Goal: Task Accomplishment & Management: Manage account settings

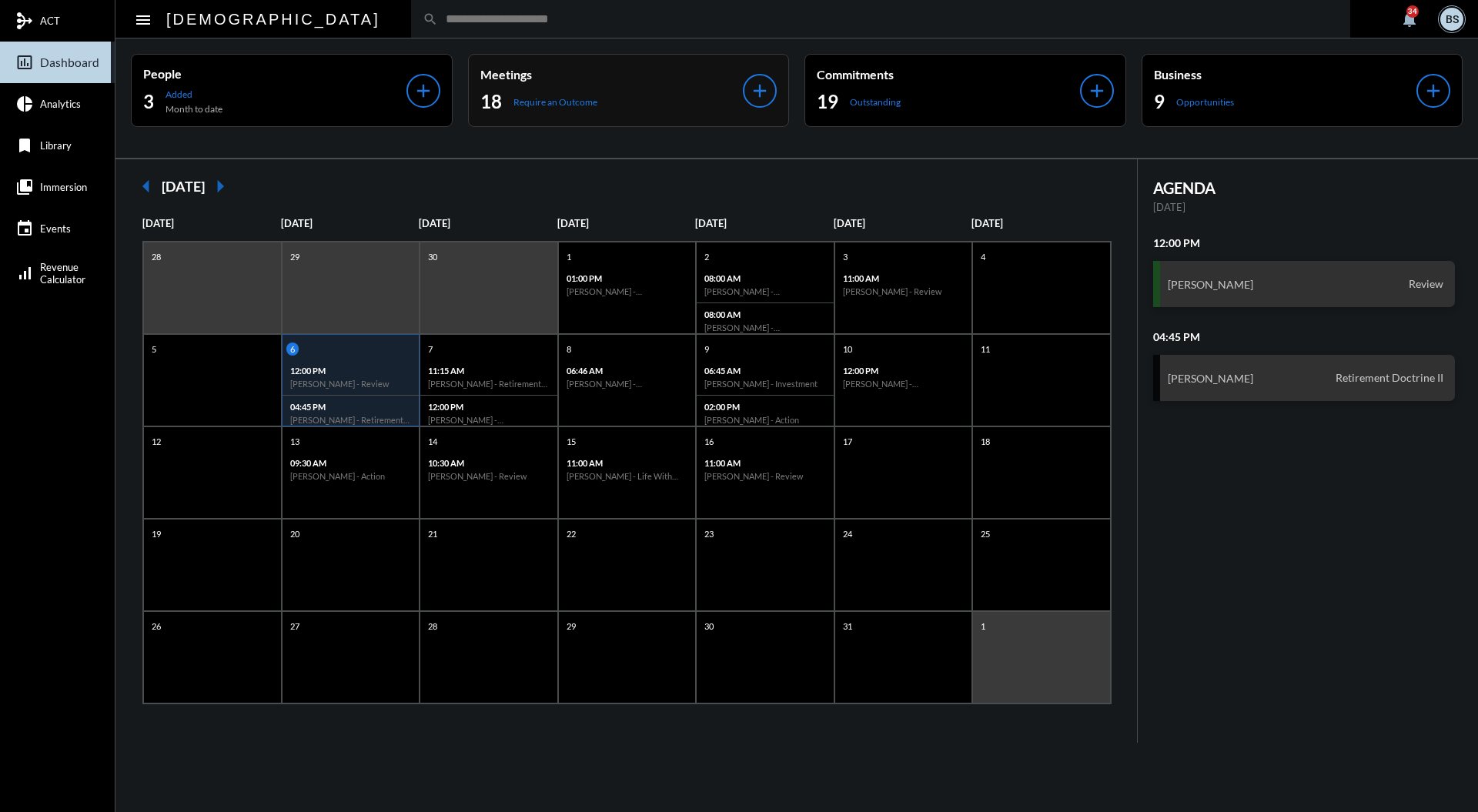
click at [766, 59] on div "Meetings 18 Require an Outcome add" at bounding box center [628, 91] width 321 height 73
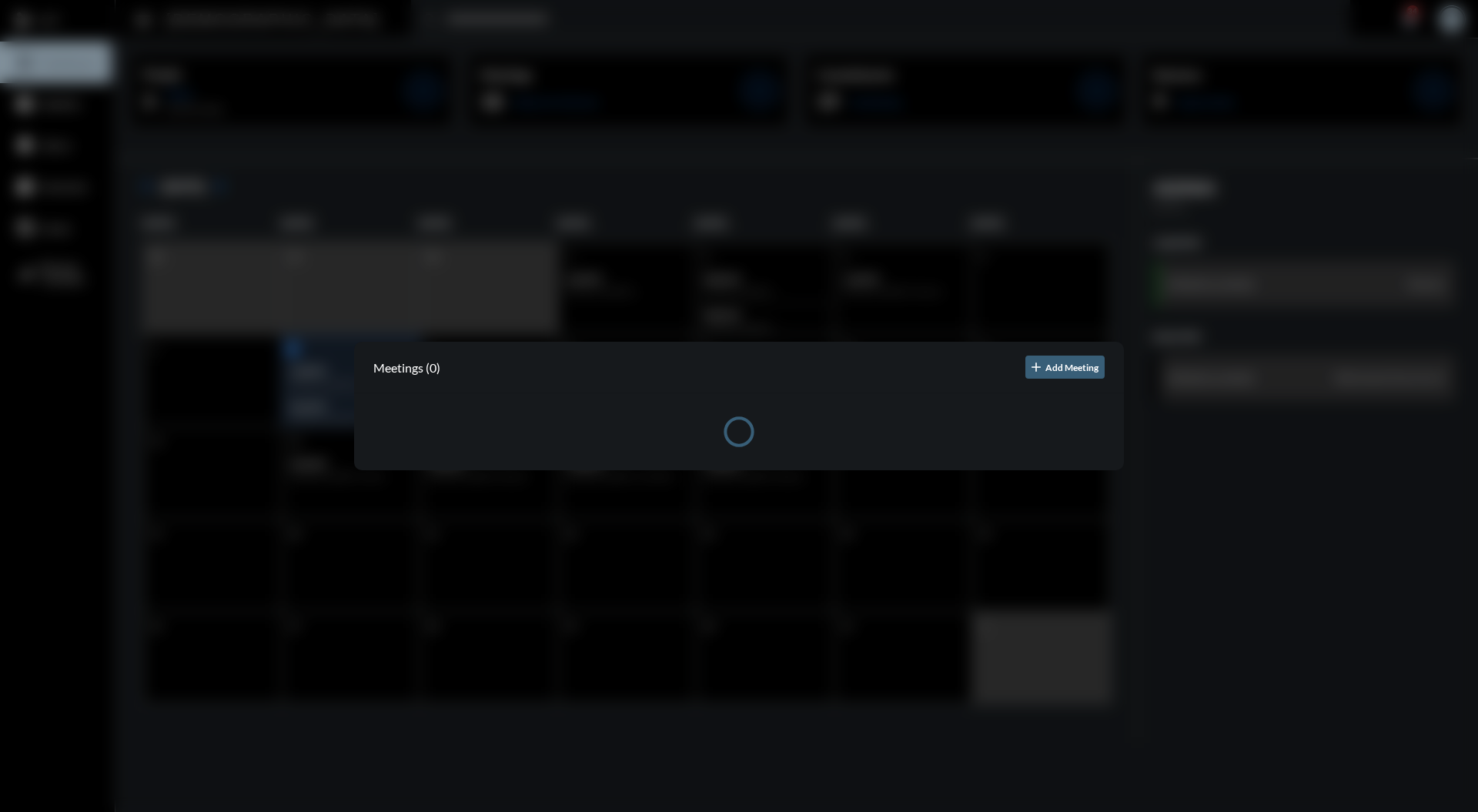
click at [782, 20] on div at bounding box center [739, 406] width 1478 height 812
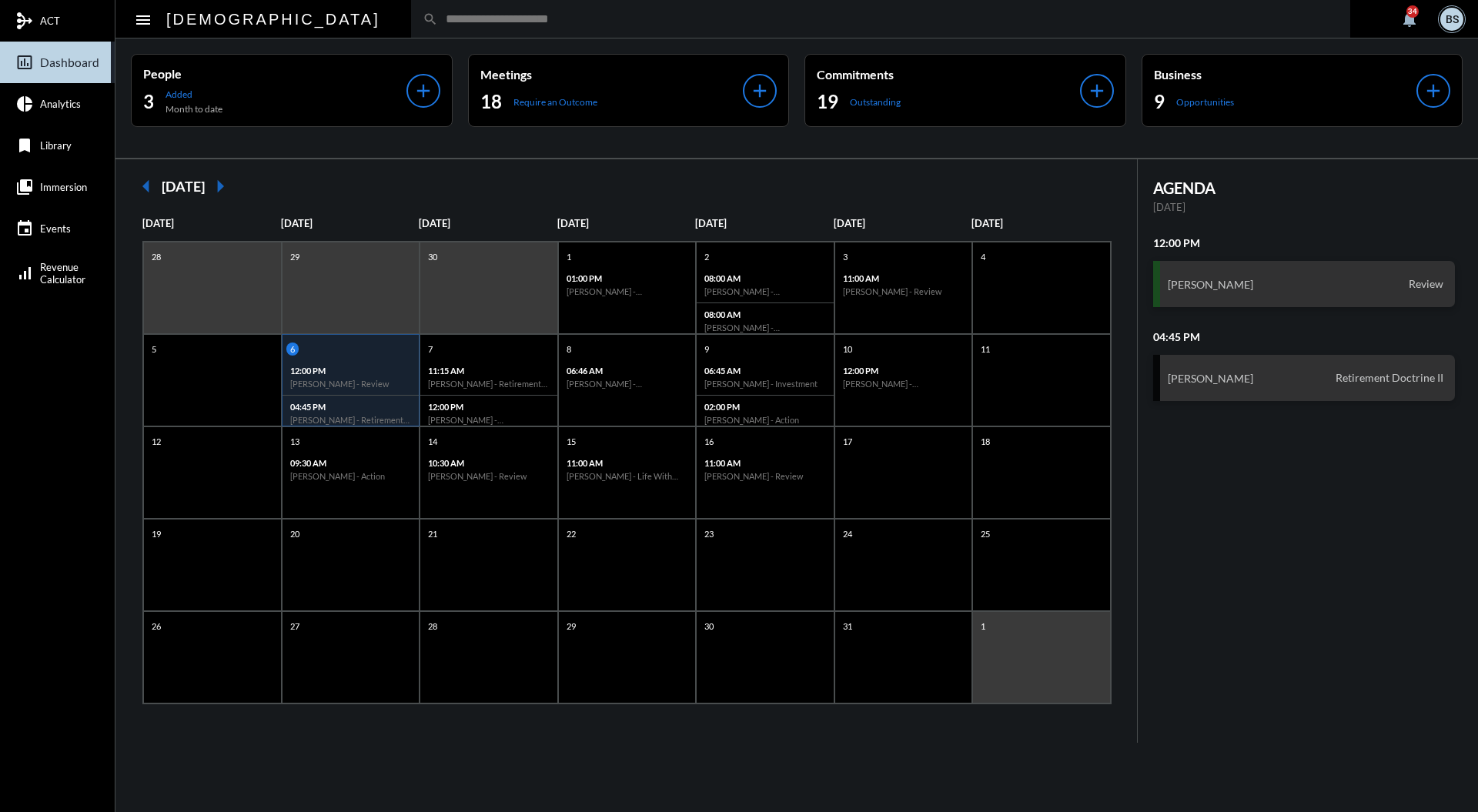
click at [735, 24] on input "text" at bounding box center [888, 18] width 901 height 13
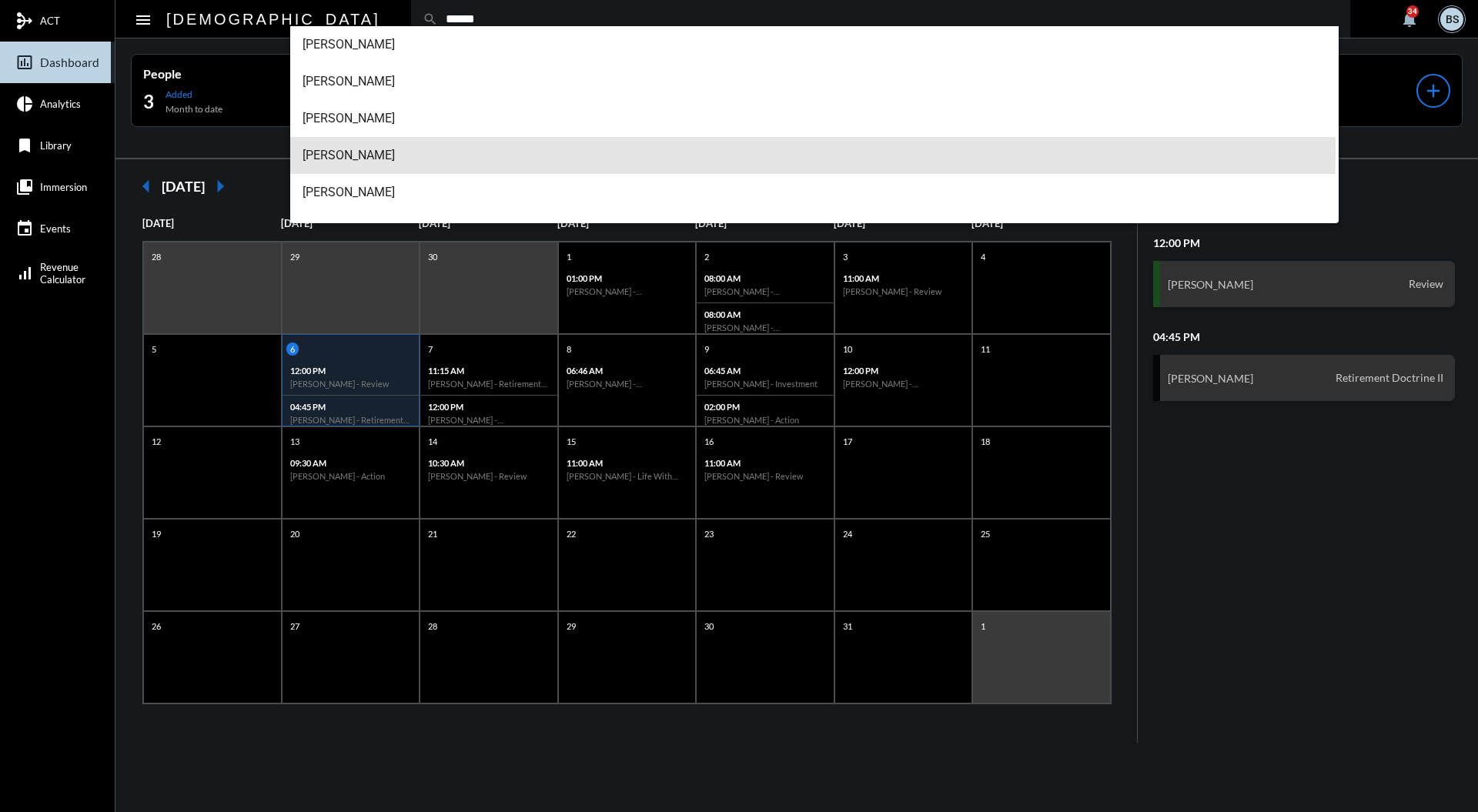
scroll to position [25, 0]
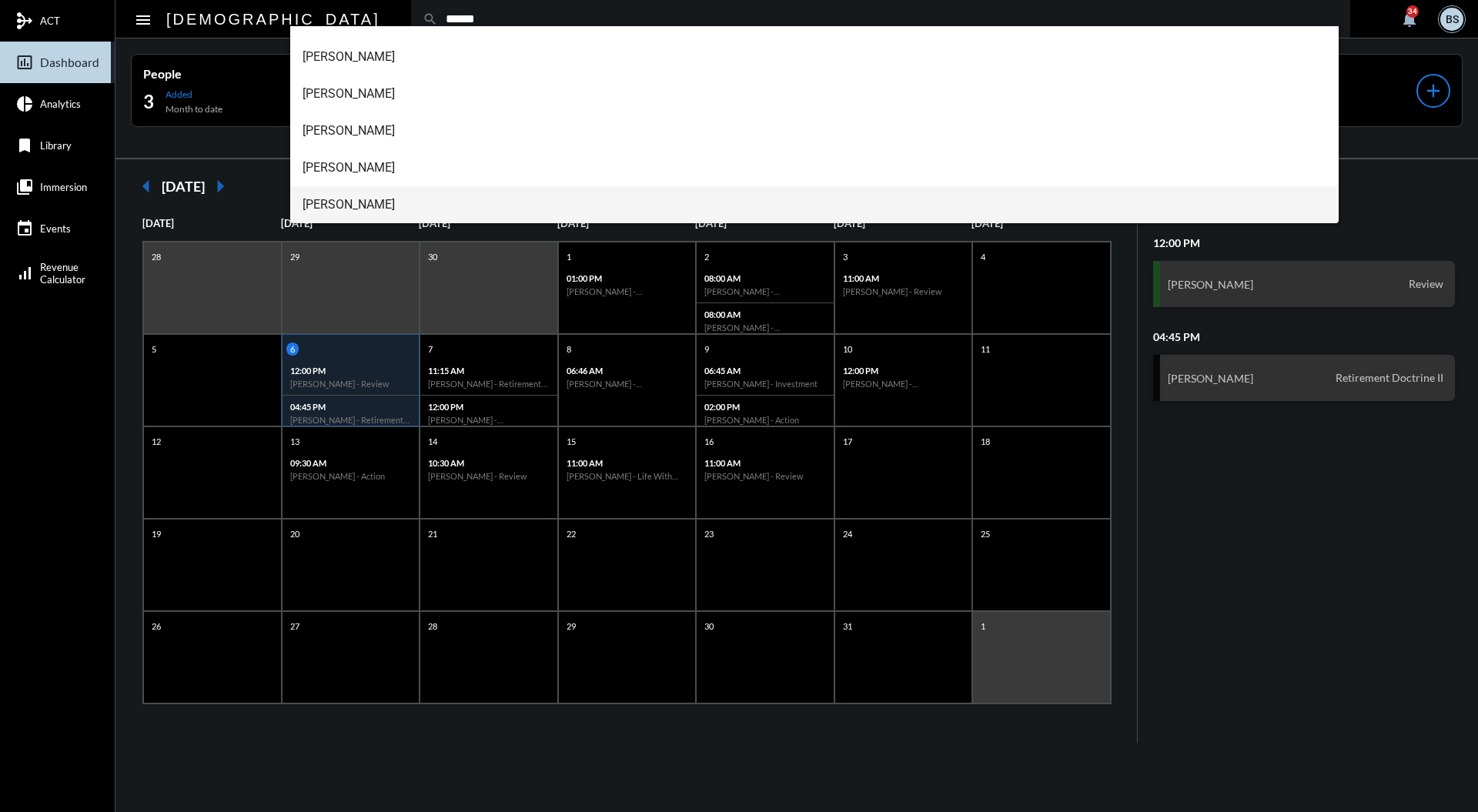
type input "******"
click at [420, 200] on span "[PERSON_NAME]" at bounding box center [814, 204] width 1025 height 37
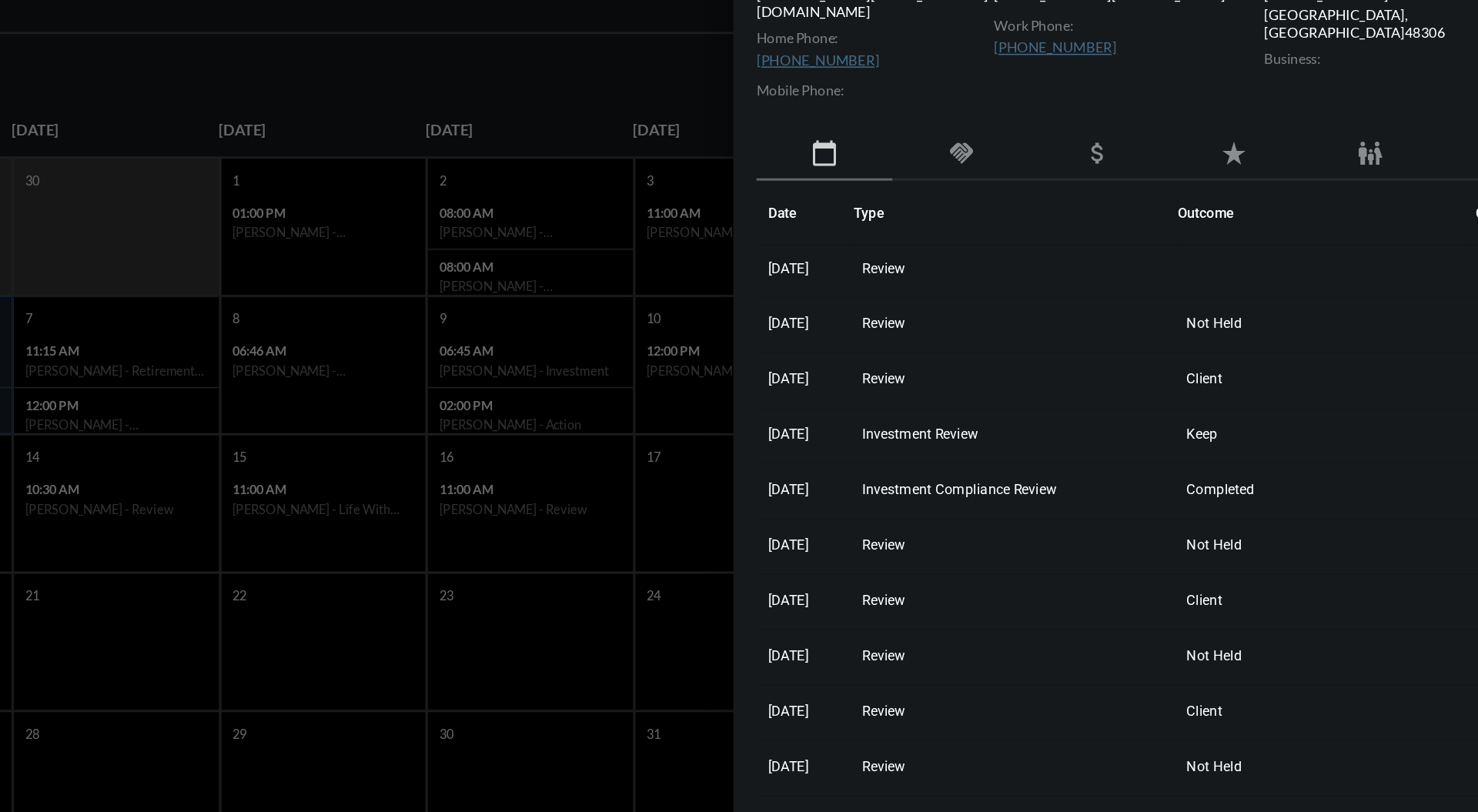
scroll to position [0, 0]
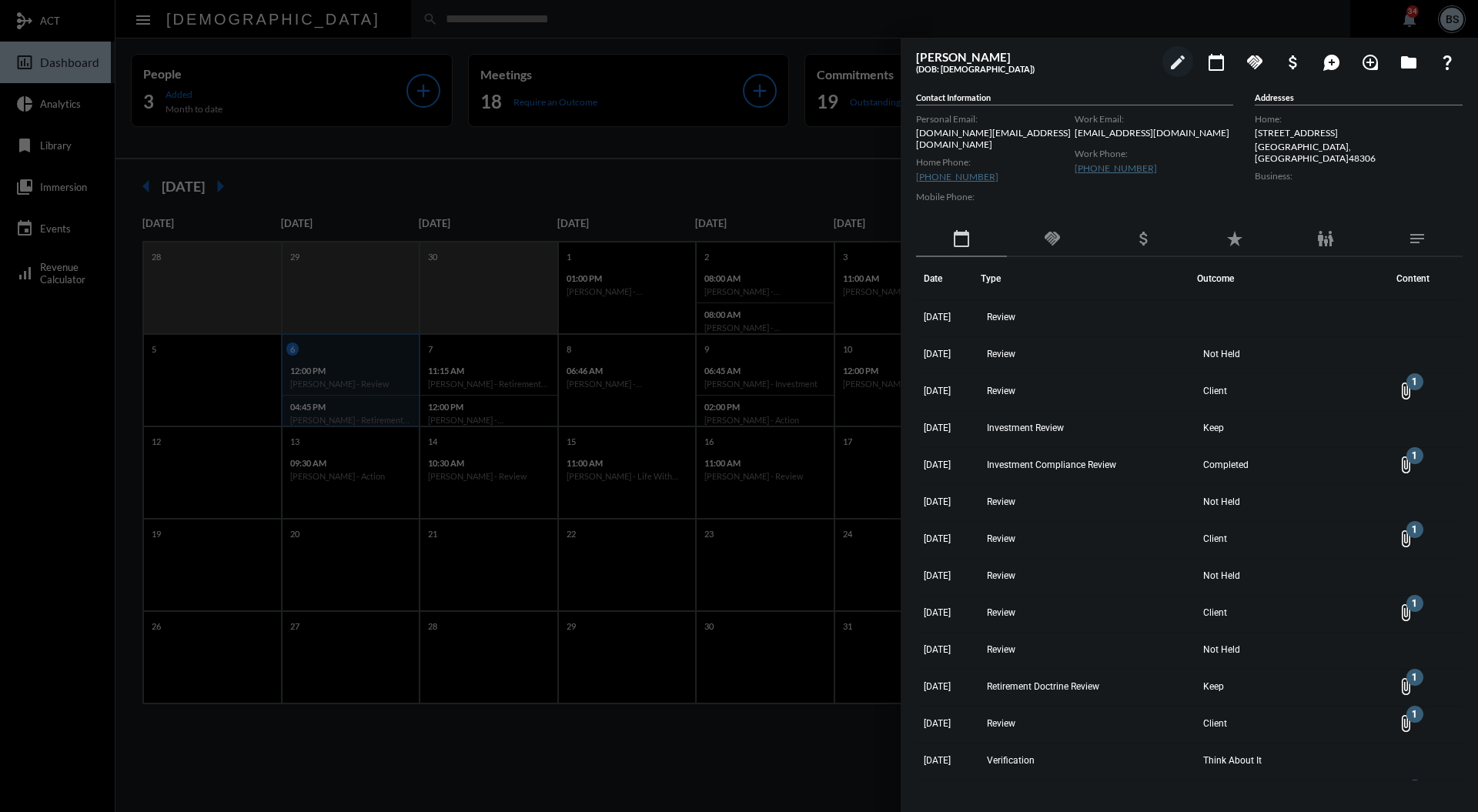
click at [791, 147] on div at bounding box center [739, 406] width 1478 height 812
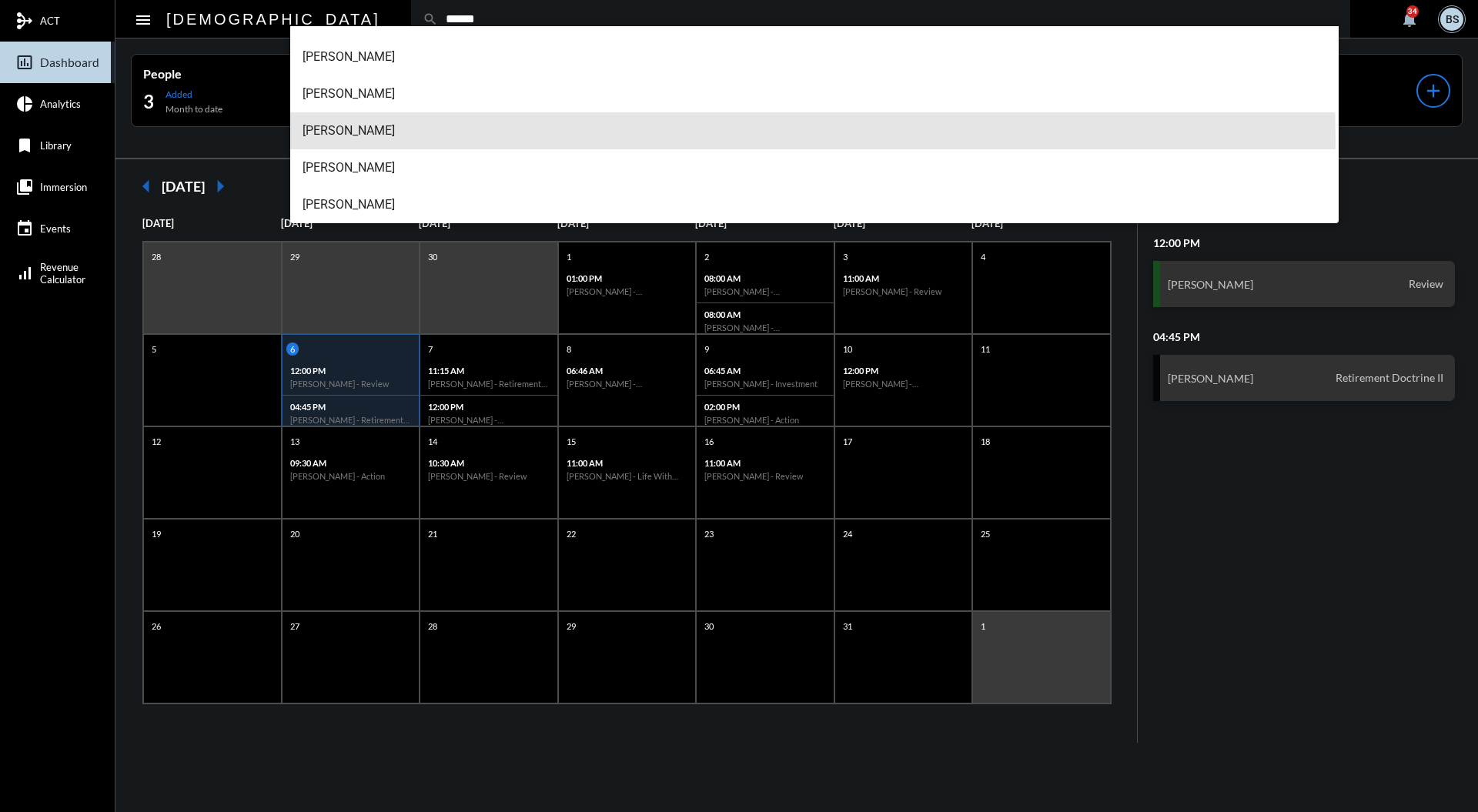
scroll to position [22, 0]
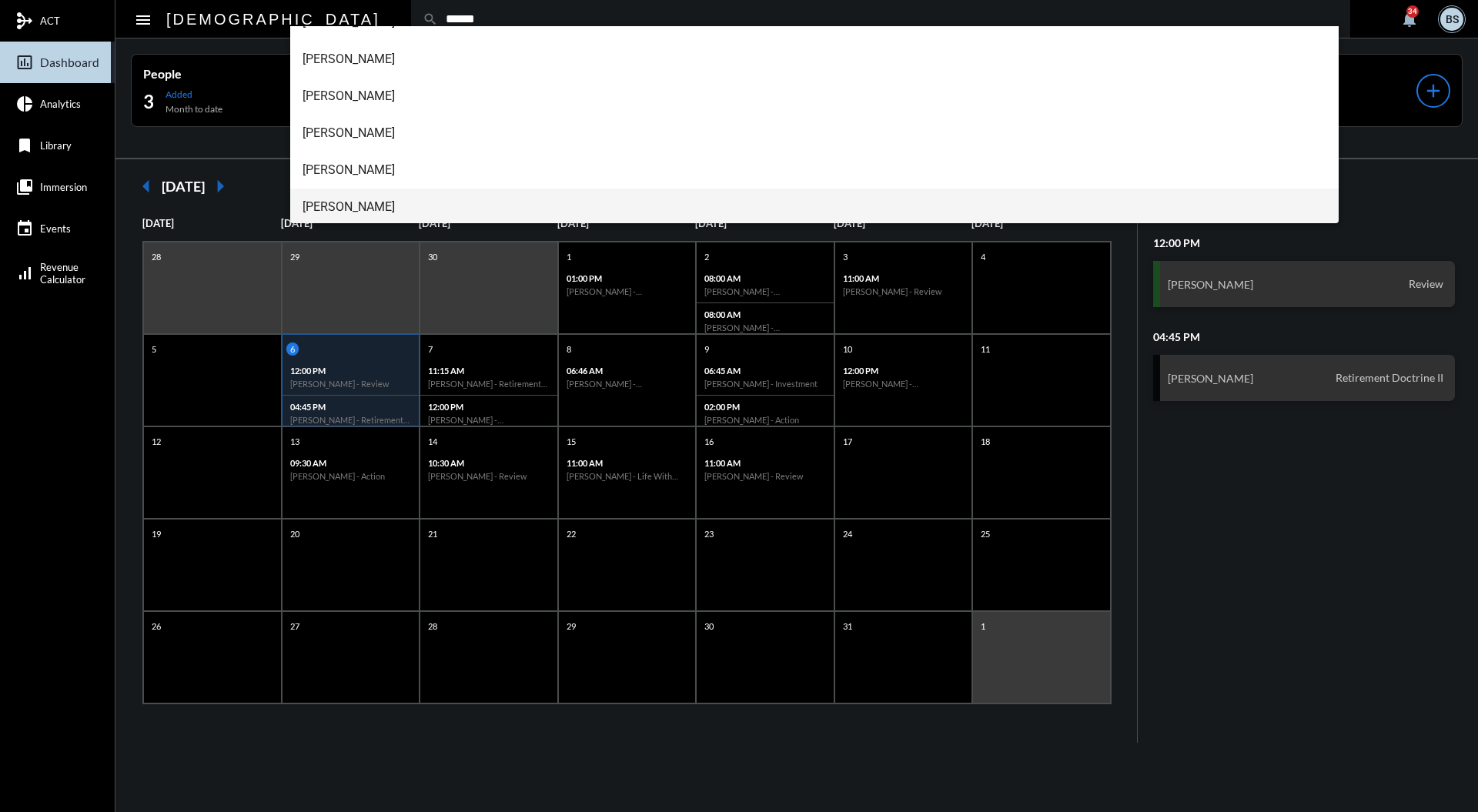
type input "******"
click at [438, 216] on span "[PERSON_NAME]" at bounding box center [814, 207] width 1025 height 37
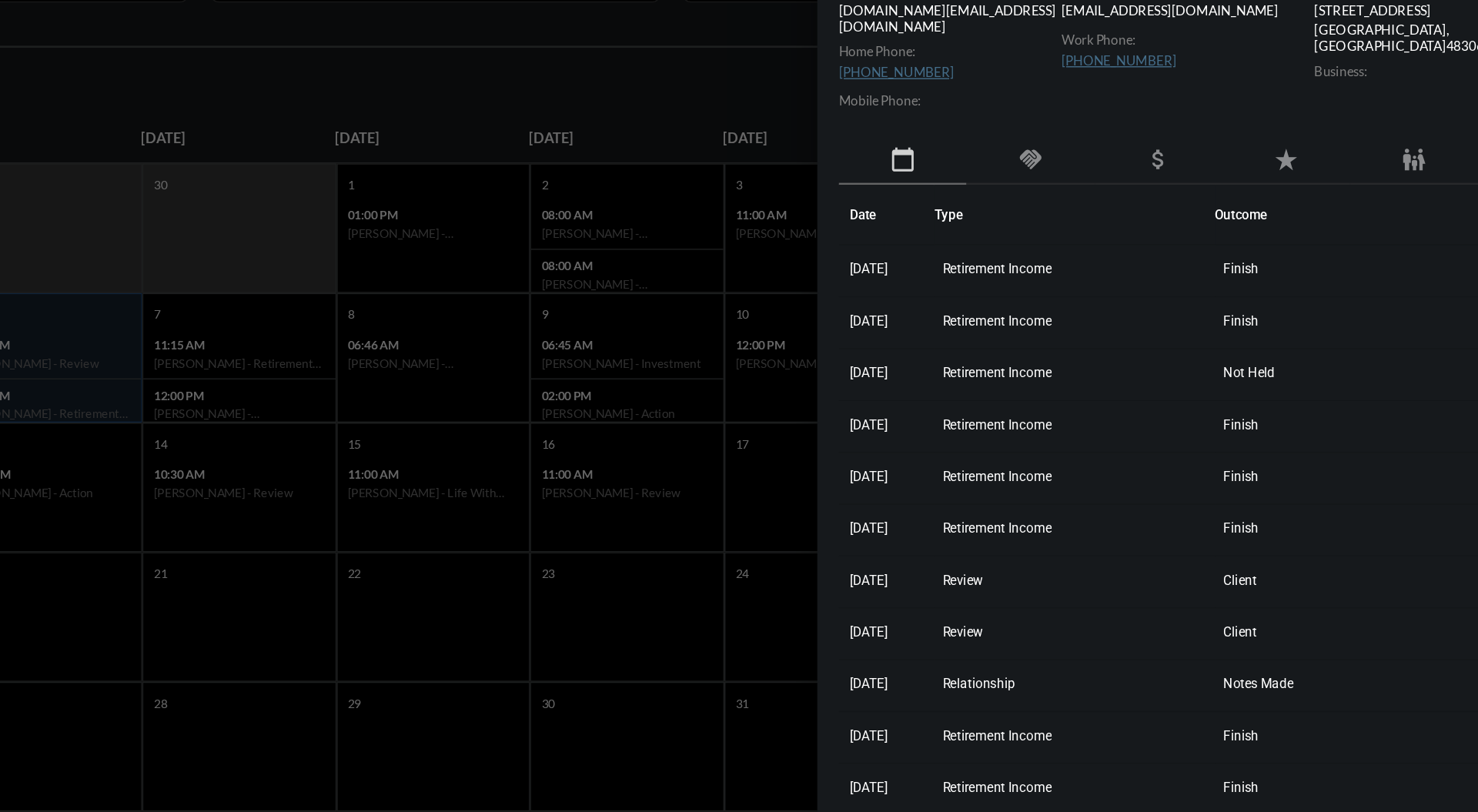
click at [1184, 276] on th "Type" at bounding box center [1084, 278] width 201 height 43
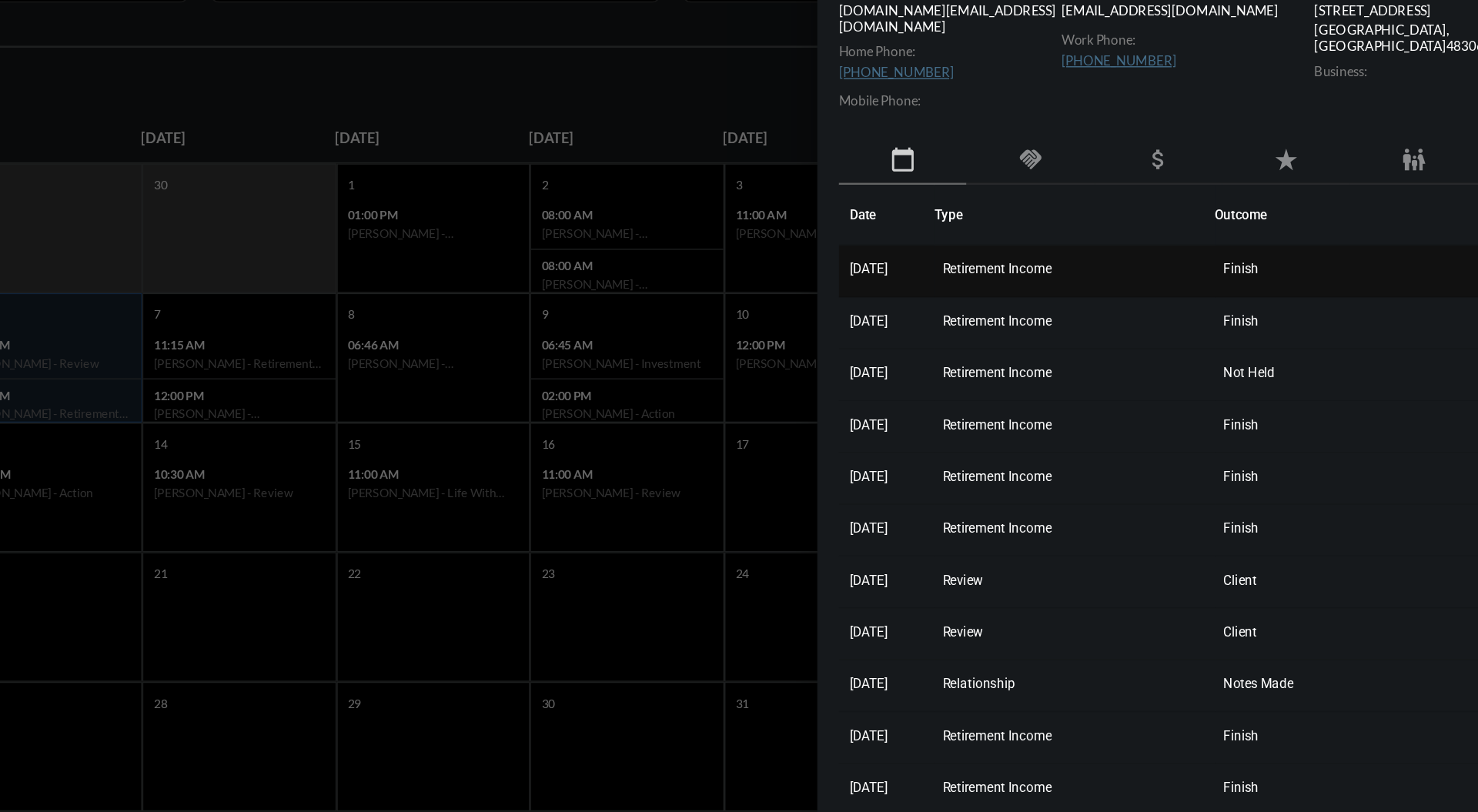
click at [1060, 300] on td "Retirement Income" at bounding box center [1084, 319] width 201 height 37
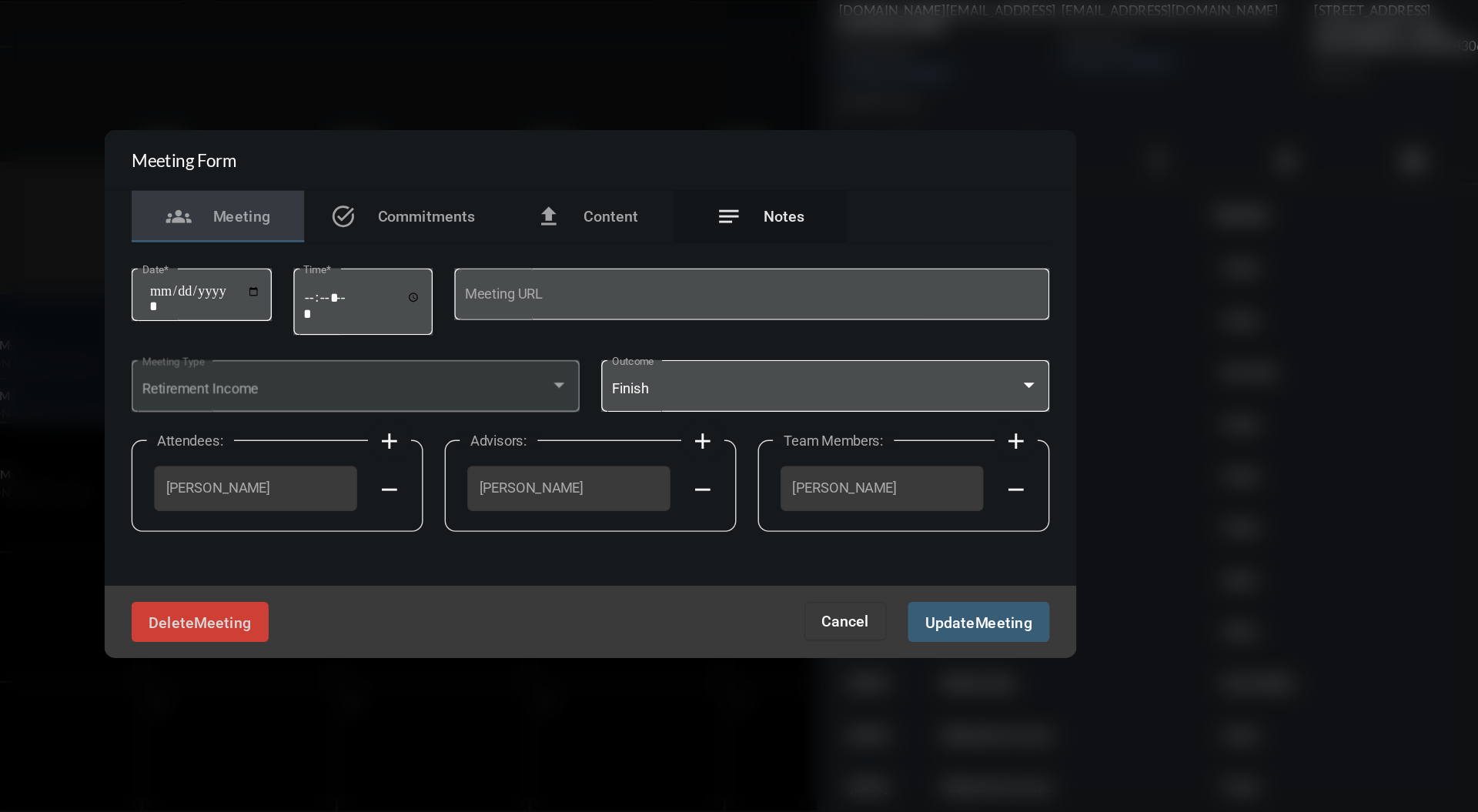
click at [874, 276] on span "Notes" at bounding box center [877, 278] width 29 height 12
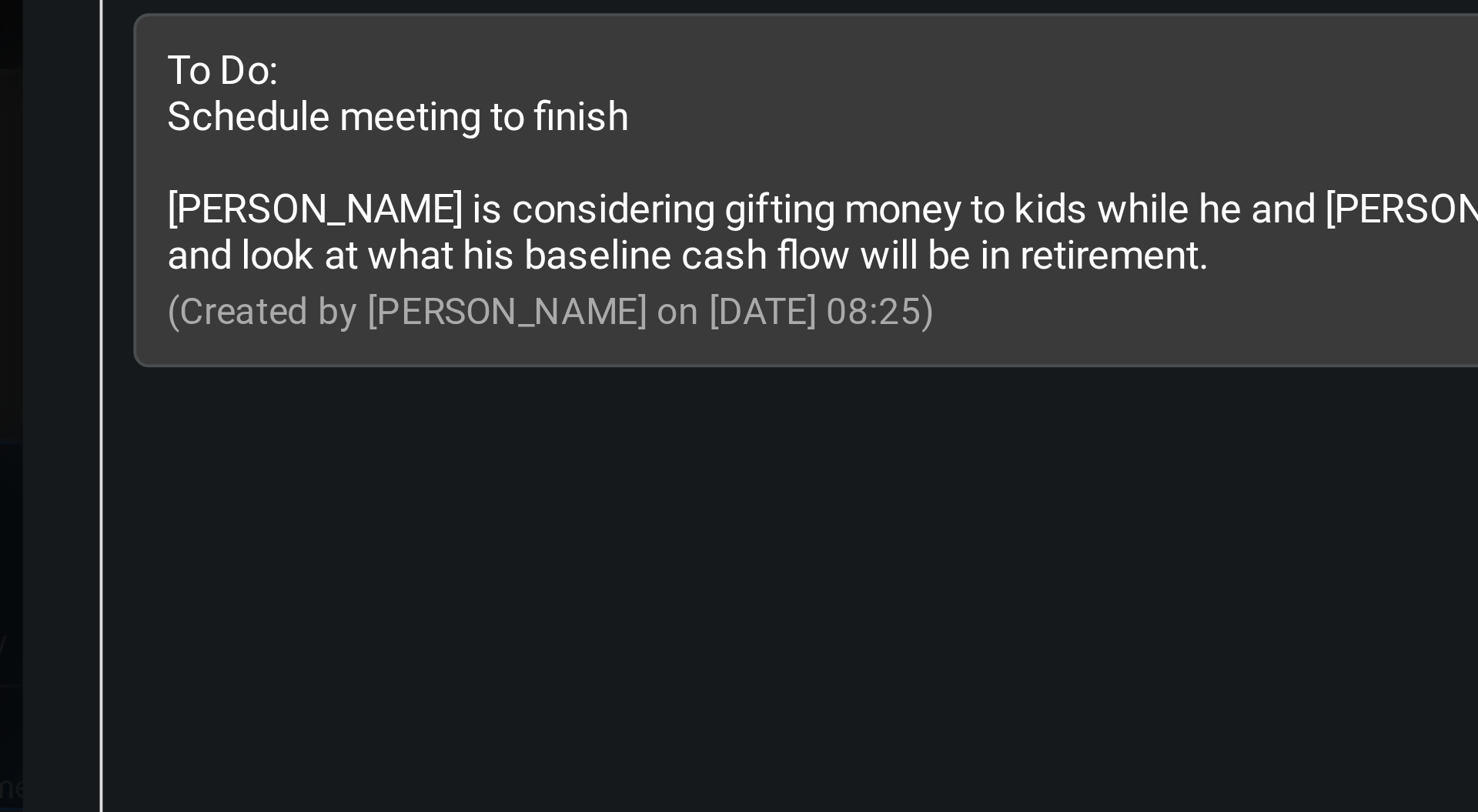
click at [549, 371] on div "To Do: Schedule meeting to finish [PERSON_NAME] is considering gifting money to…" at bounding box center [739, 422] width 655 height 423
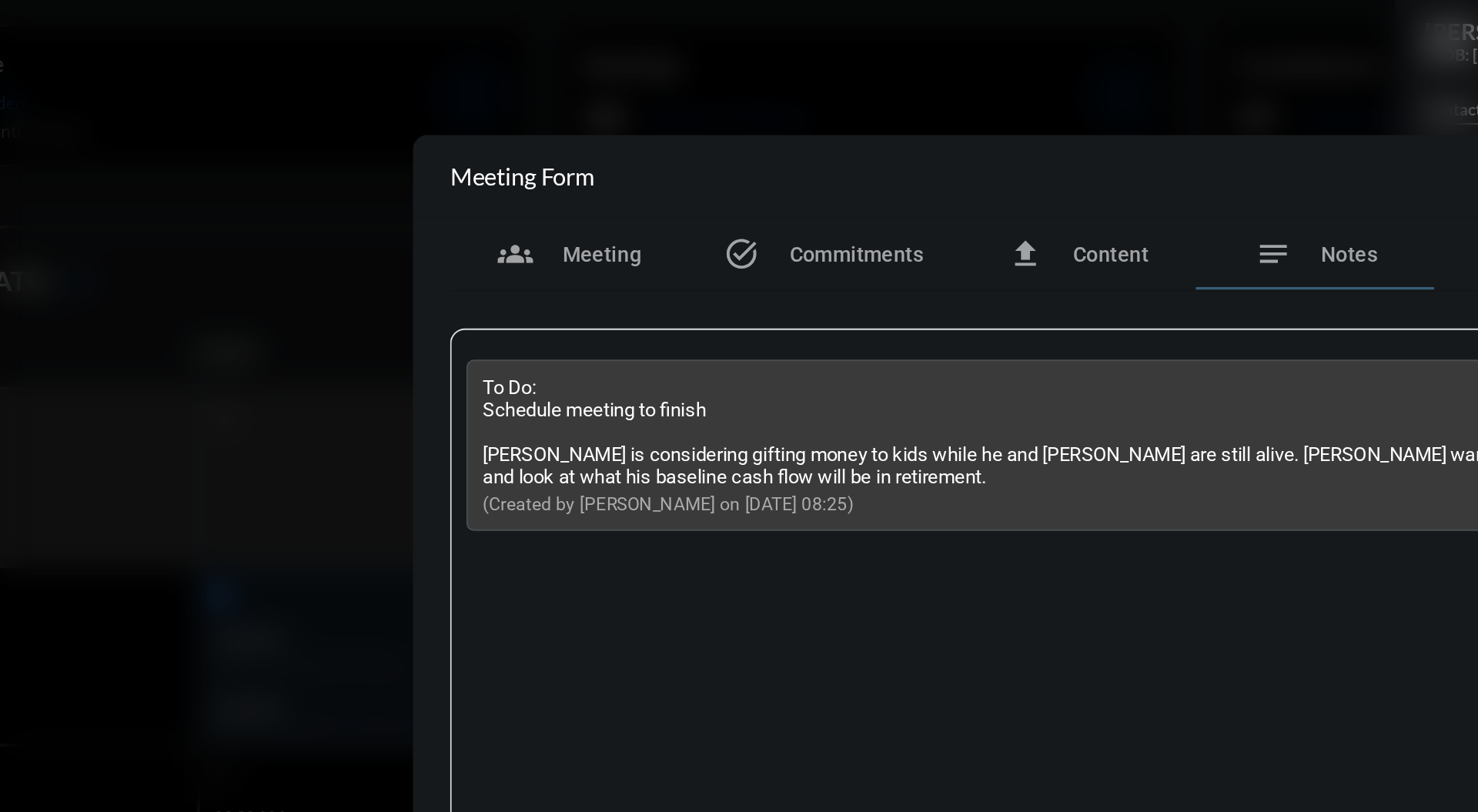
click at [538, 90] on div at bounding box center [739, 406] width 1478 height 812
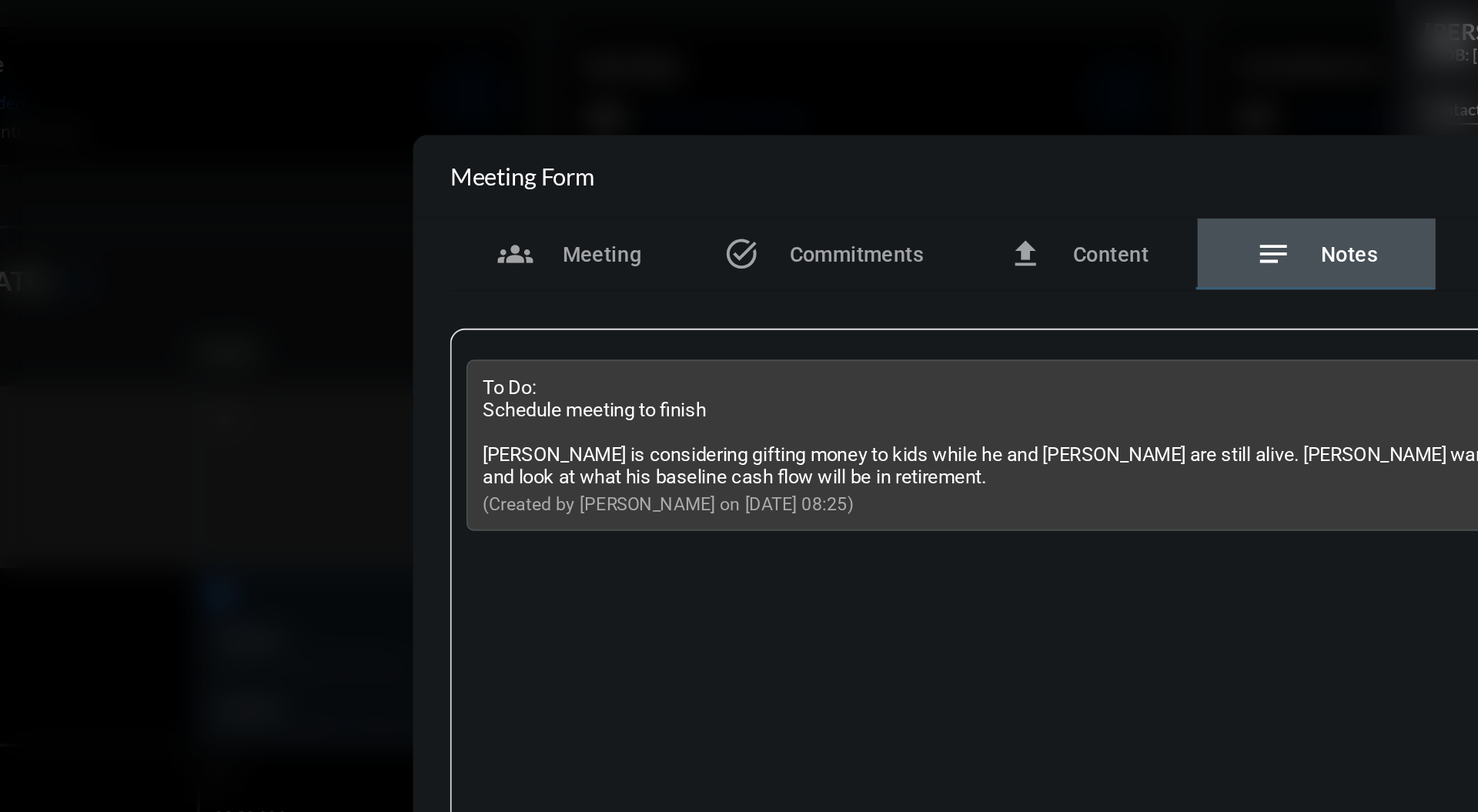
click at [374, 229] on div at bounding box center [739, 406] width 1478 height 812
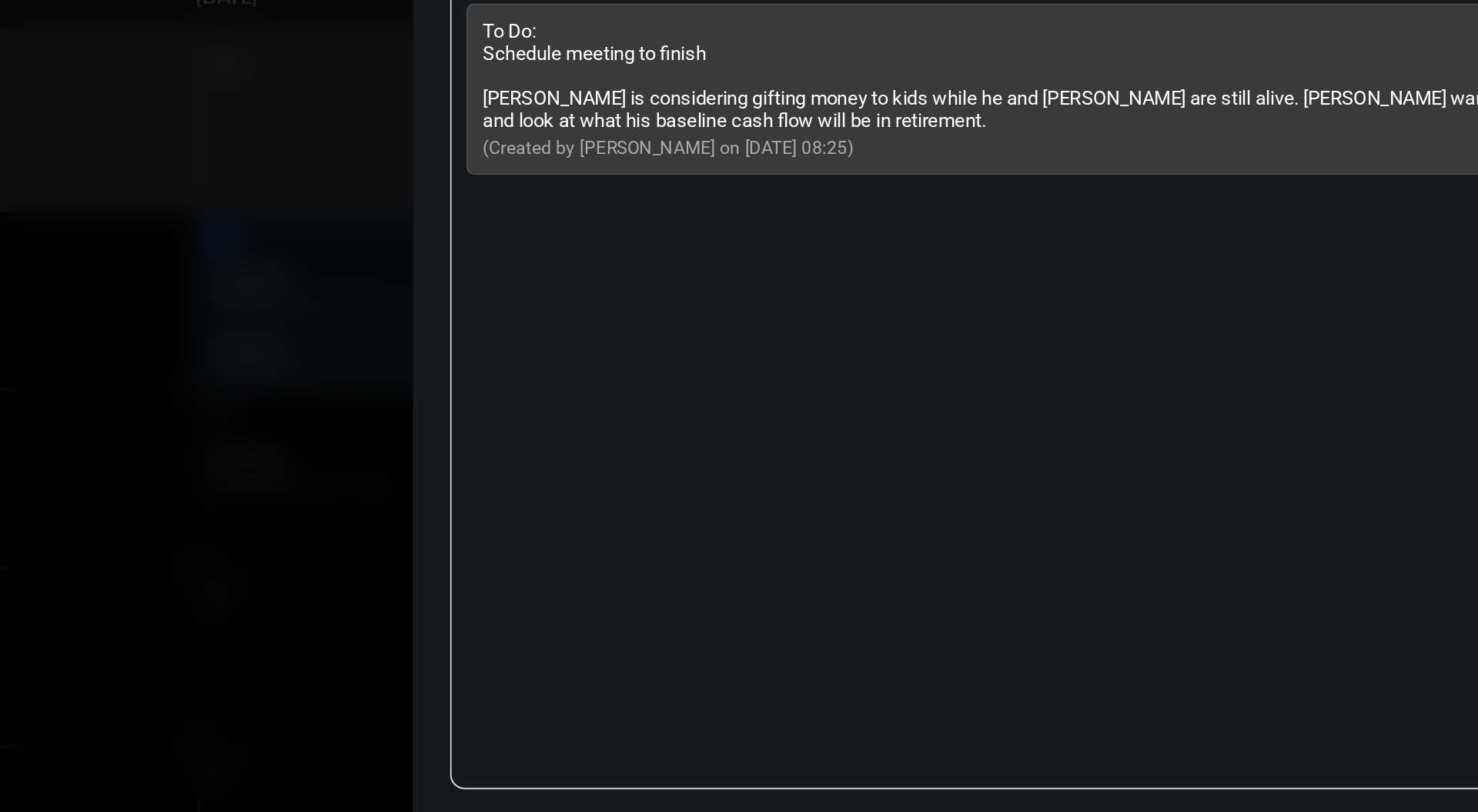
scroll to position [0, 0]
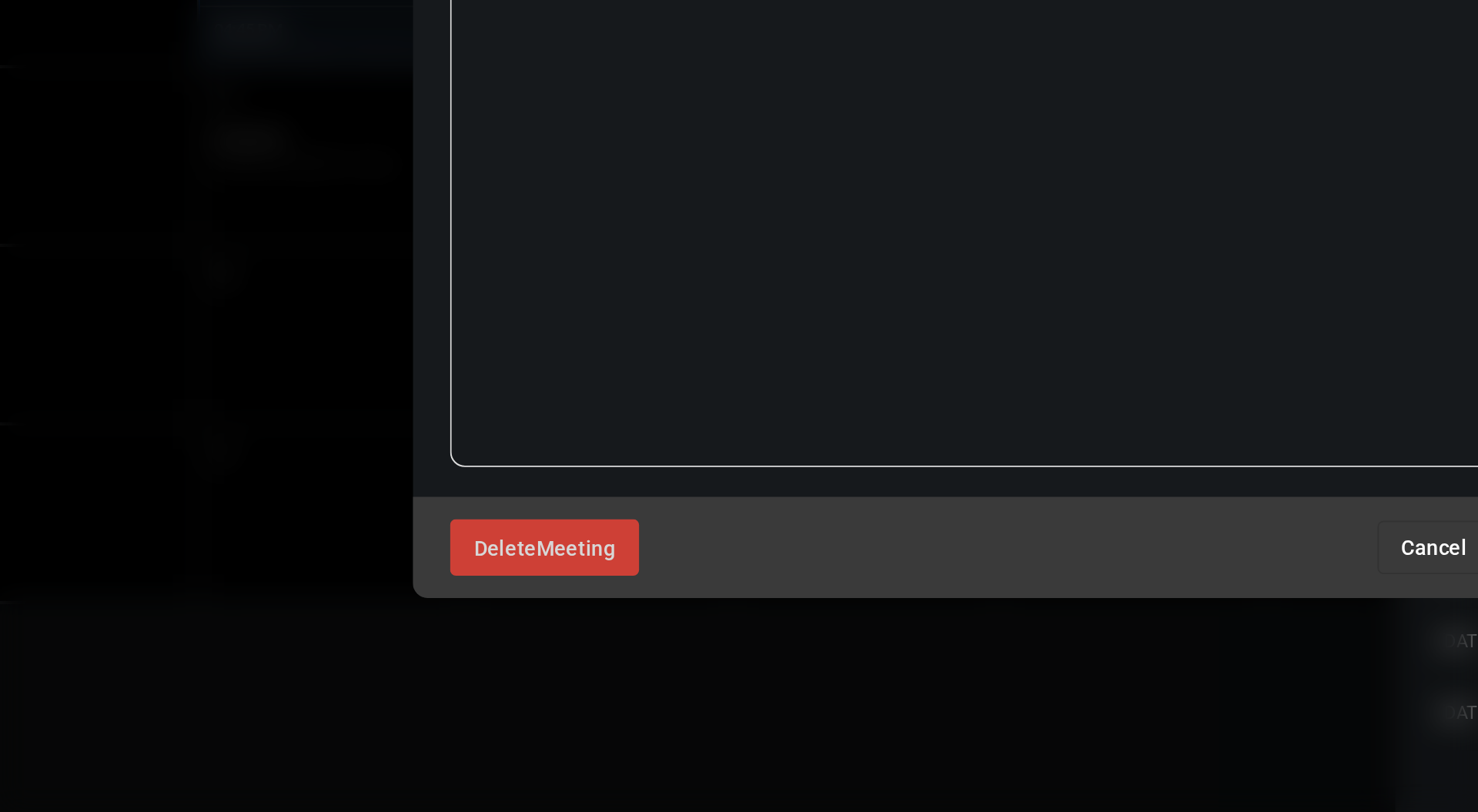
click at [825, 649] on div "Delete Meeting Cancel Update Meeting" at bounding box center [739, 675] width 693 height 51
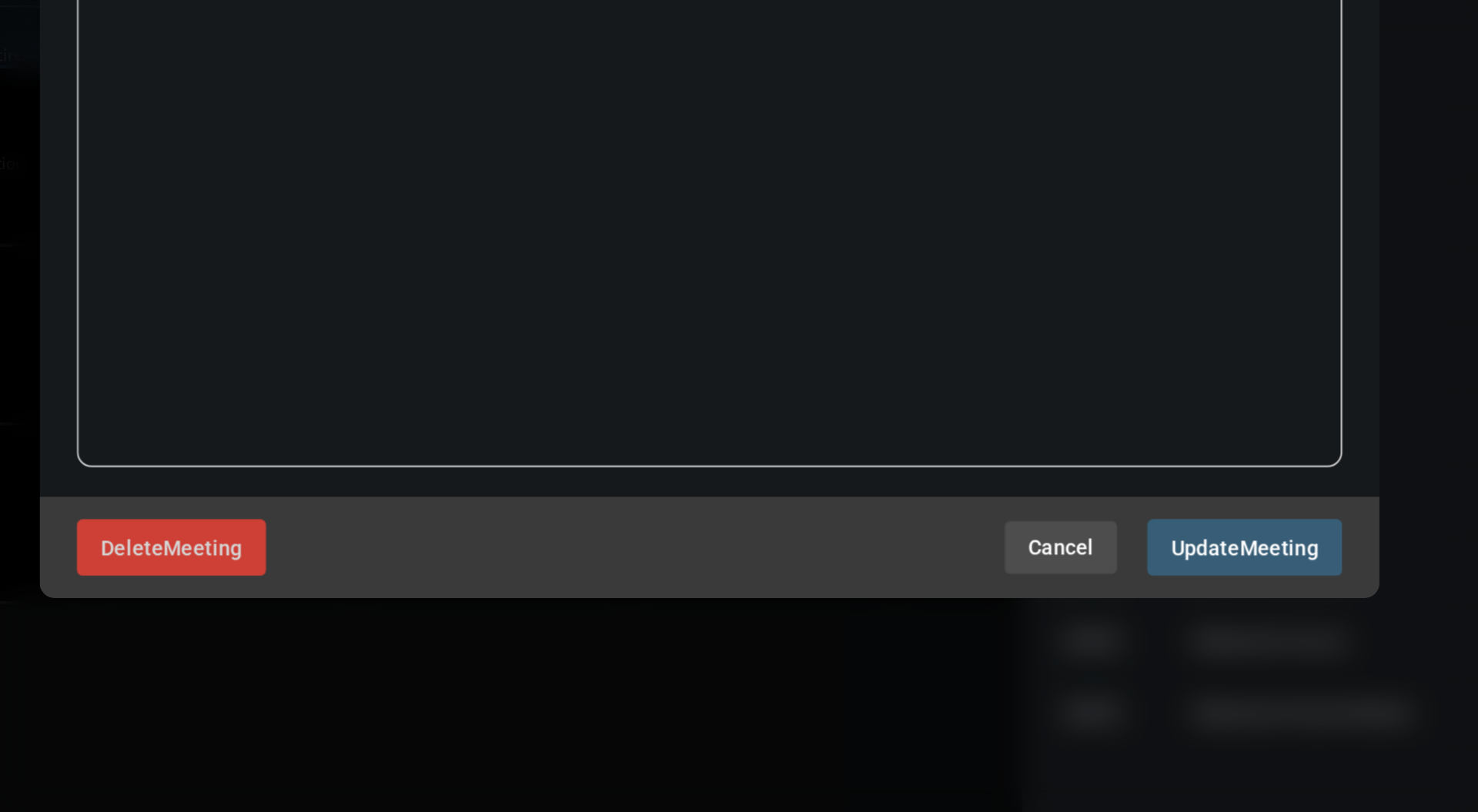
click at [912, 677] on span "Cancel" at bounding box center [920, 675] width 34 height 12
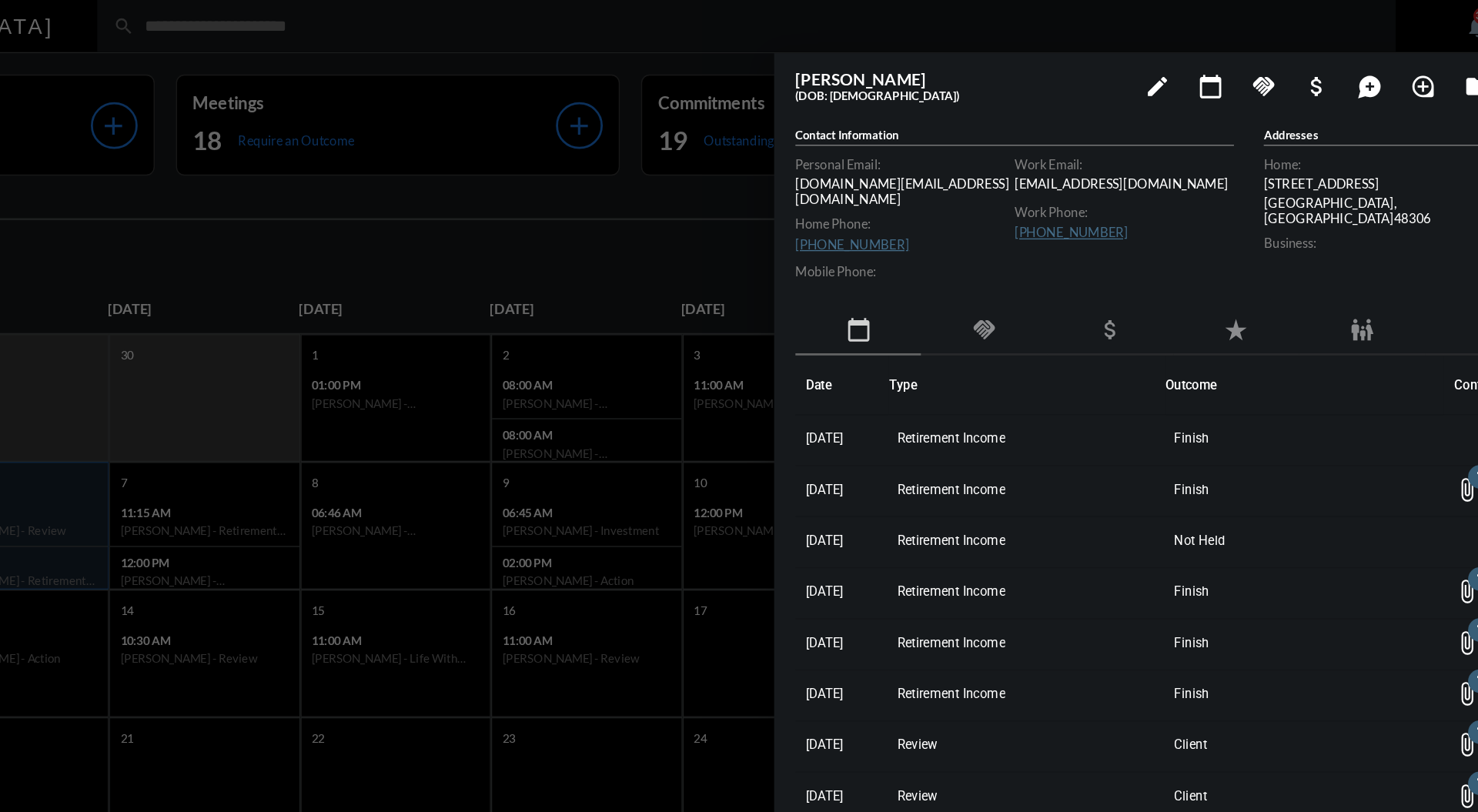
click at [1257, 60] on mat-icon "handshake" at bounding box center [1255, 62] width 18 height 18
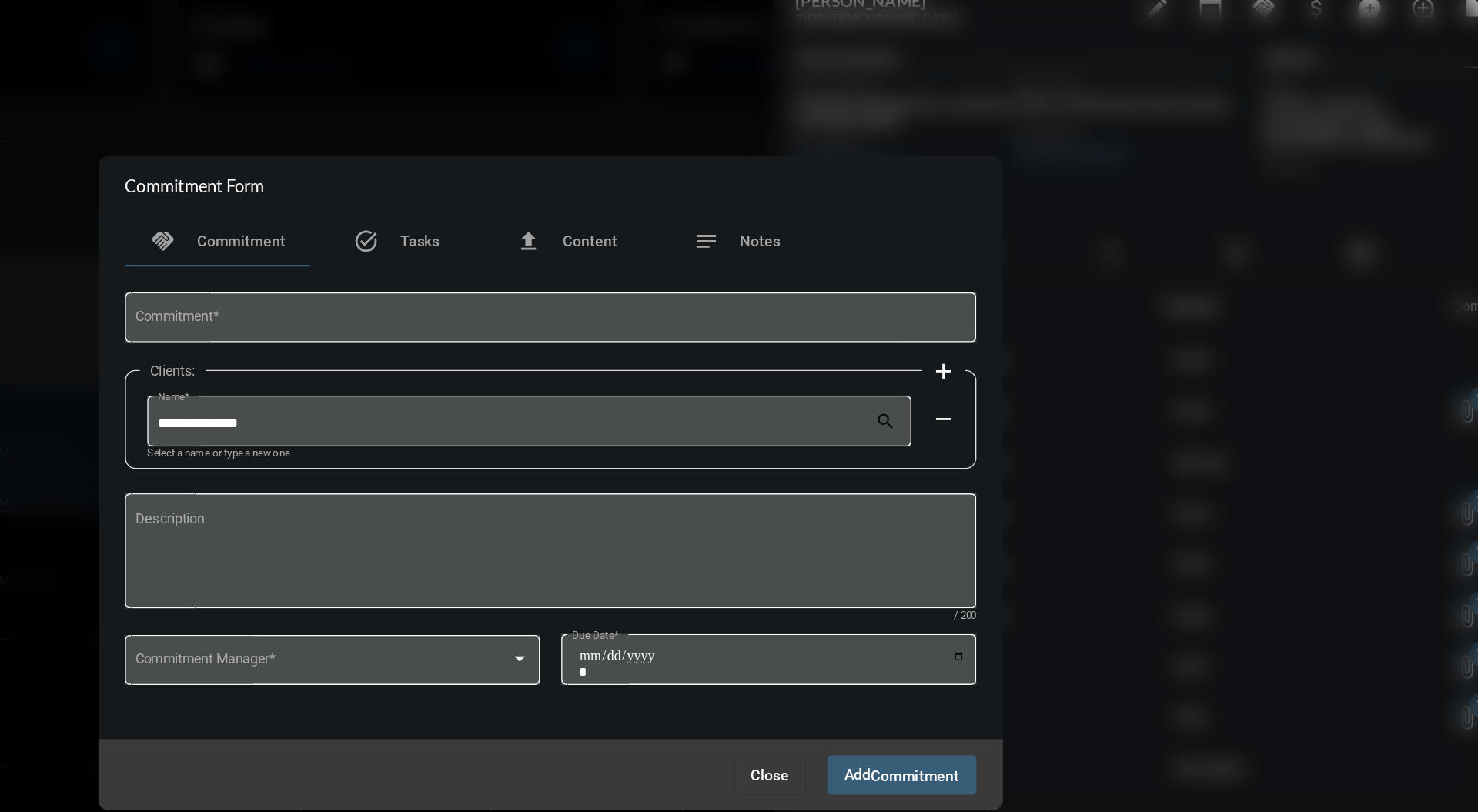
click at [902, 612] on span "Close" at bounding box center [897, 617] width 27 height 12
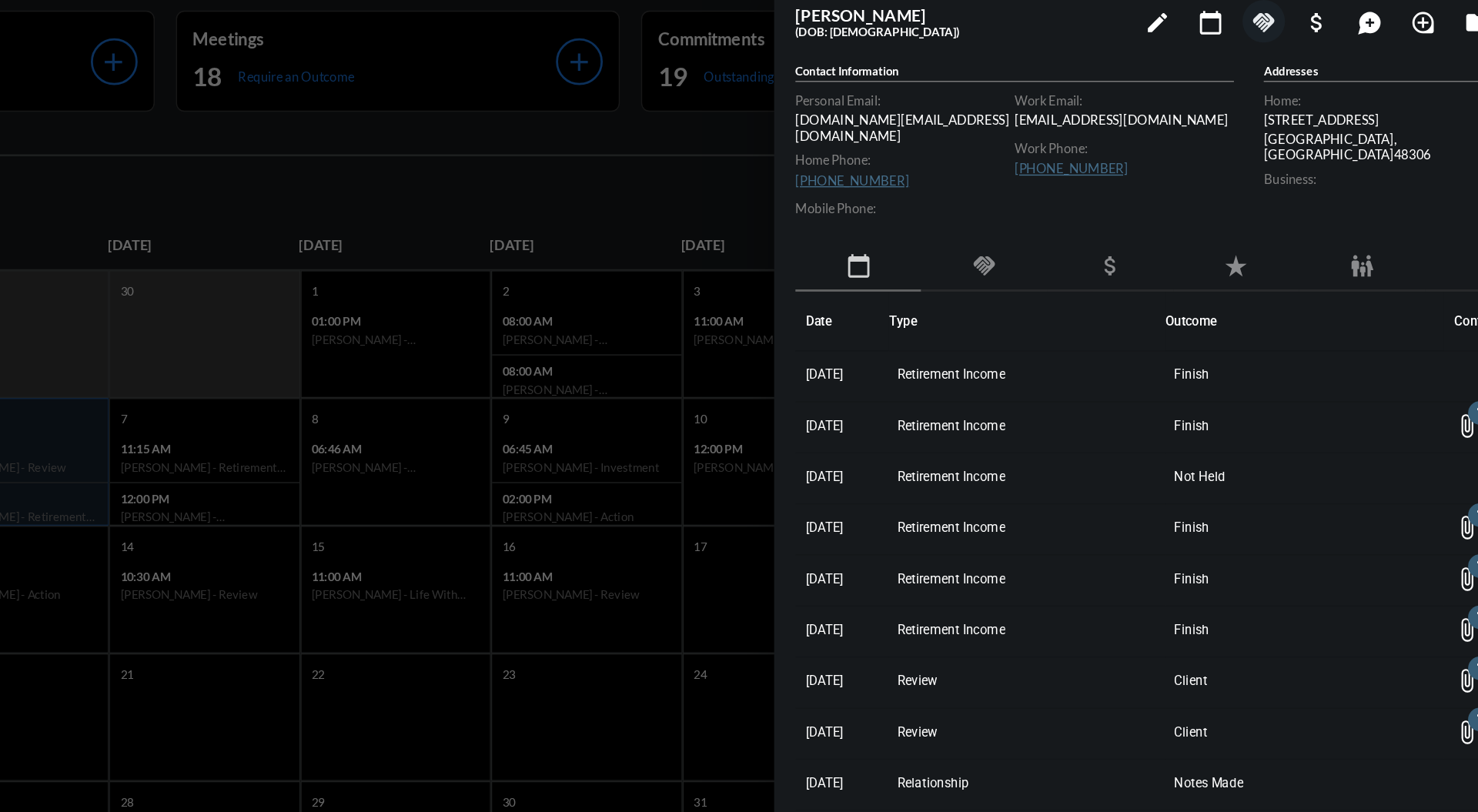
click at [1042, 222] on div "handshake" at bounding box center [1052, 239] width 91 height 36
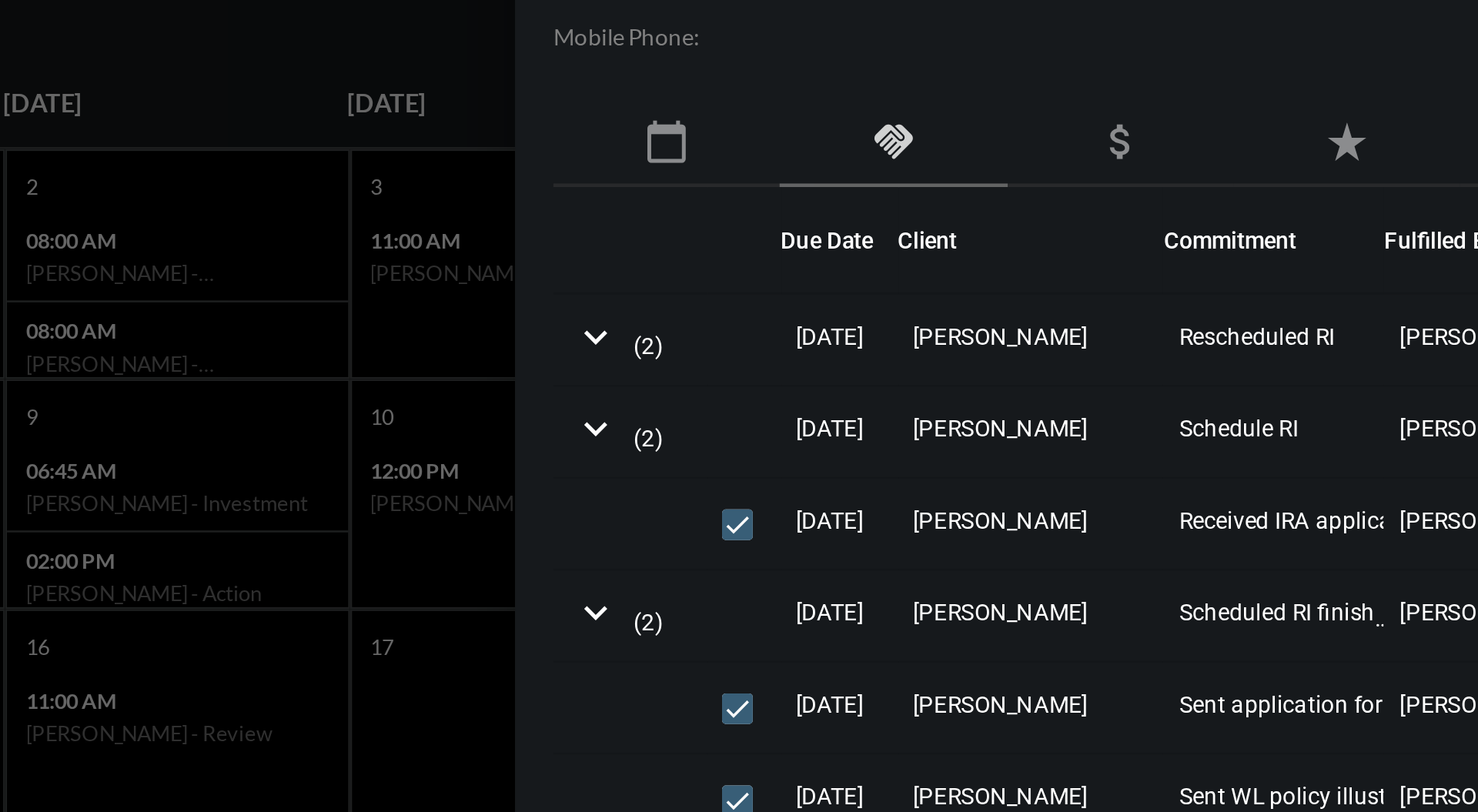
scroll to position [5, 0]
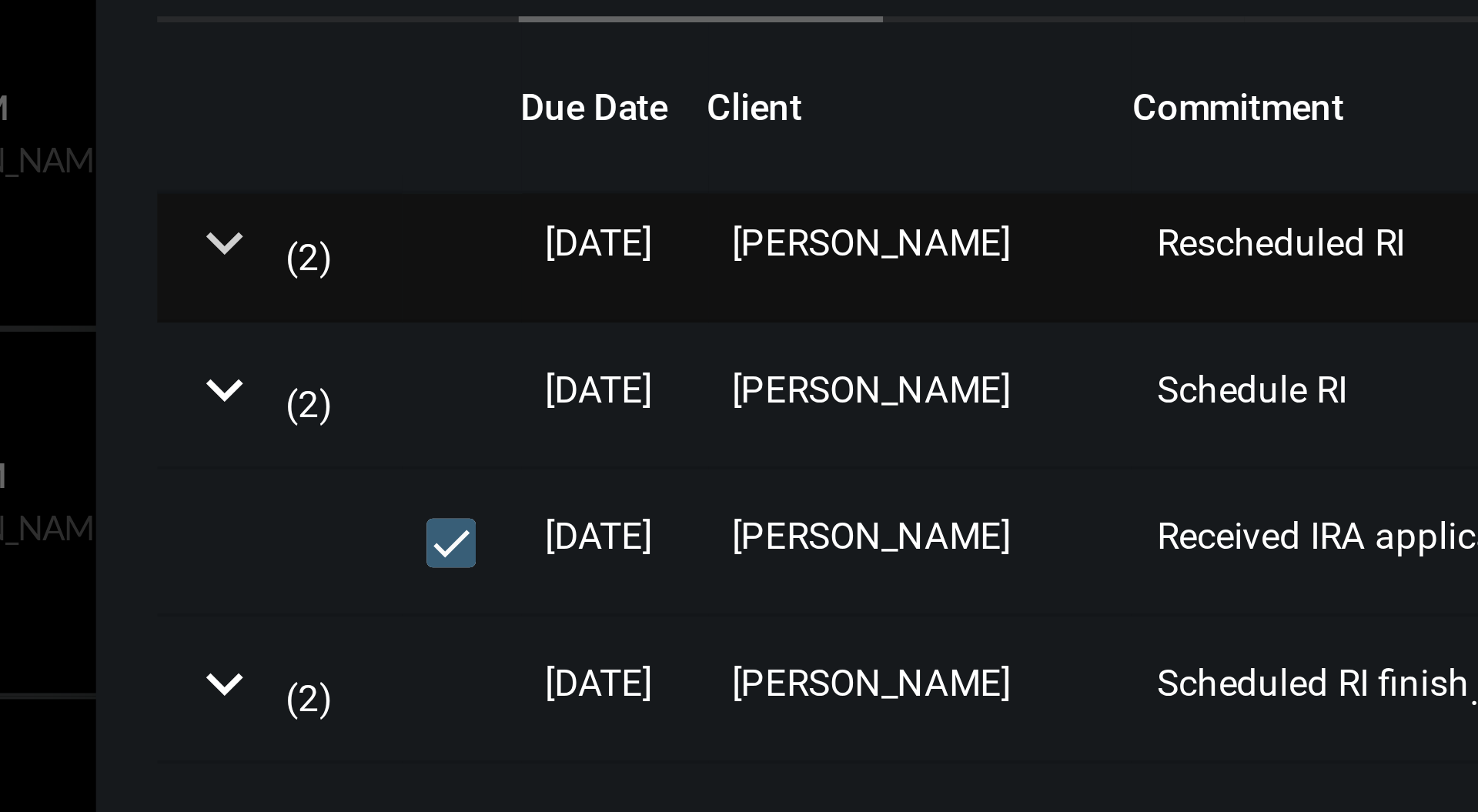
click at [938, 303] on mat-icon "expand_more" at bounding box center [933, 312] width 18 height 18
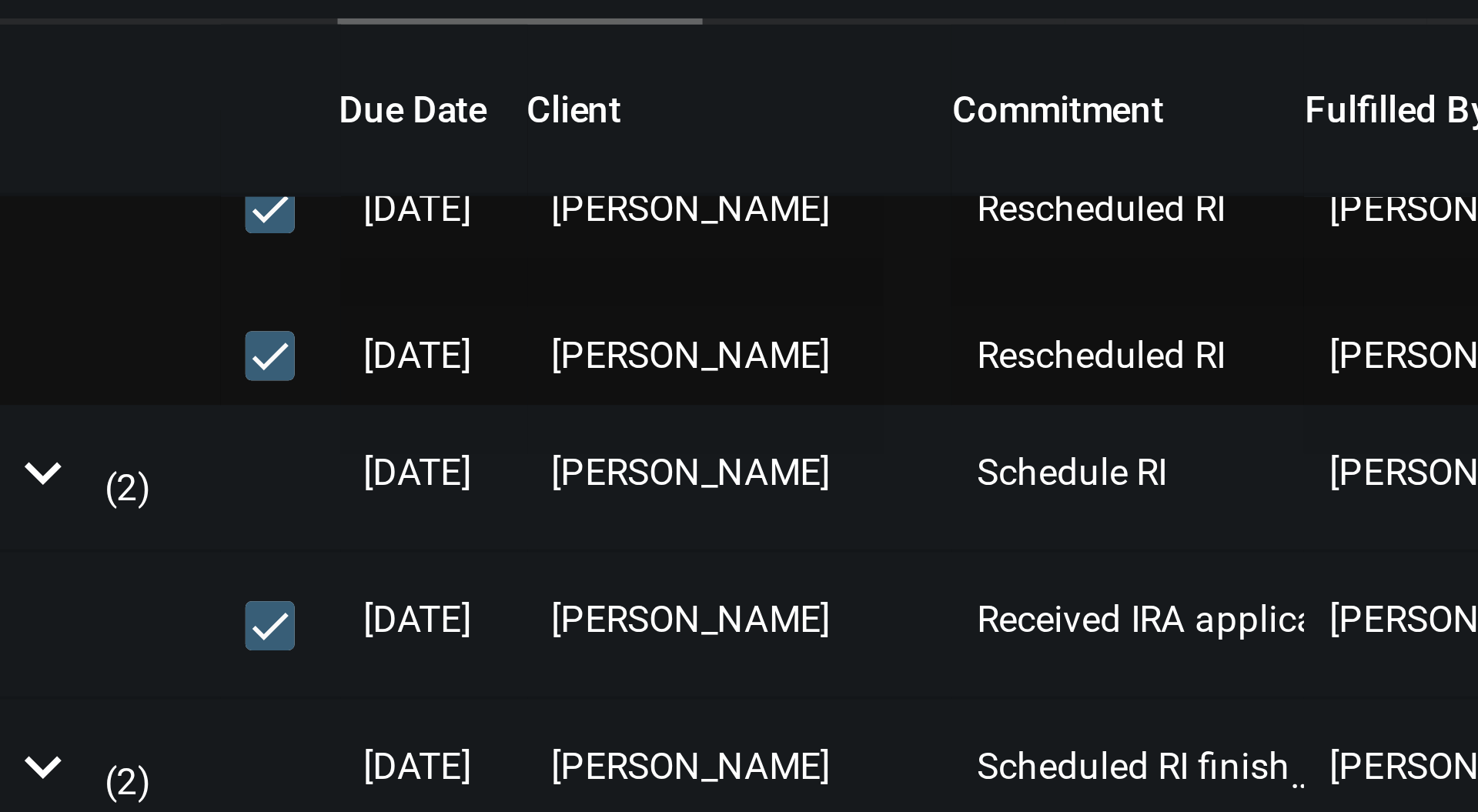
scroll to position [25, 0]
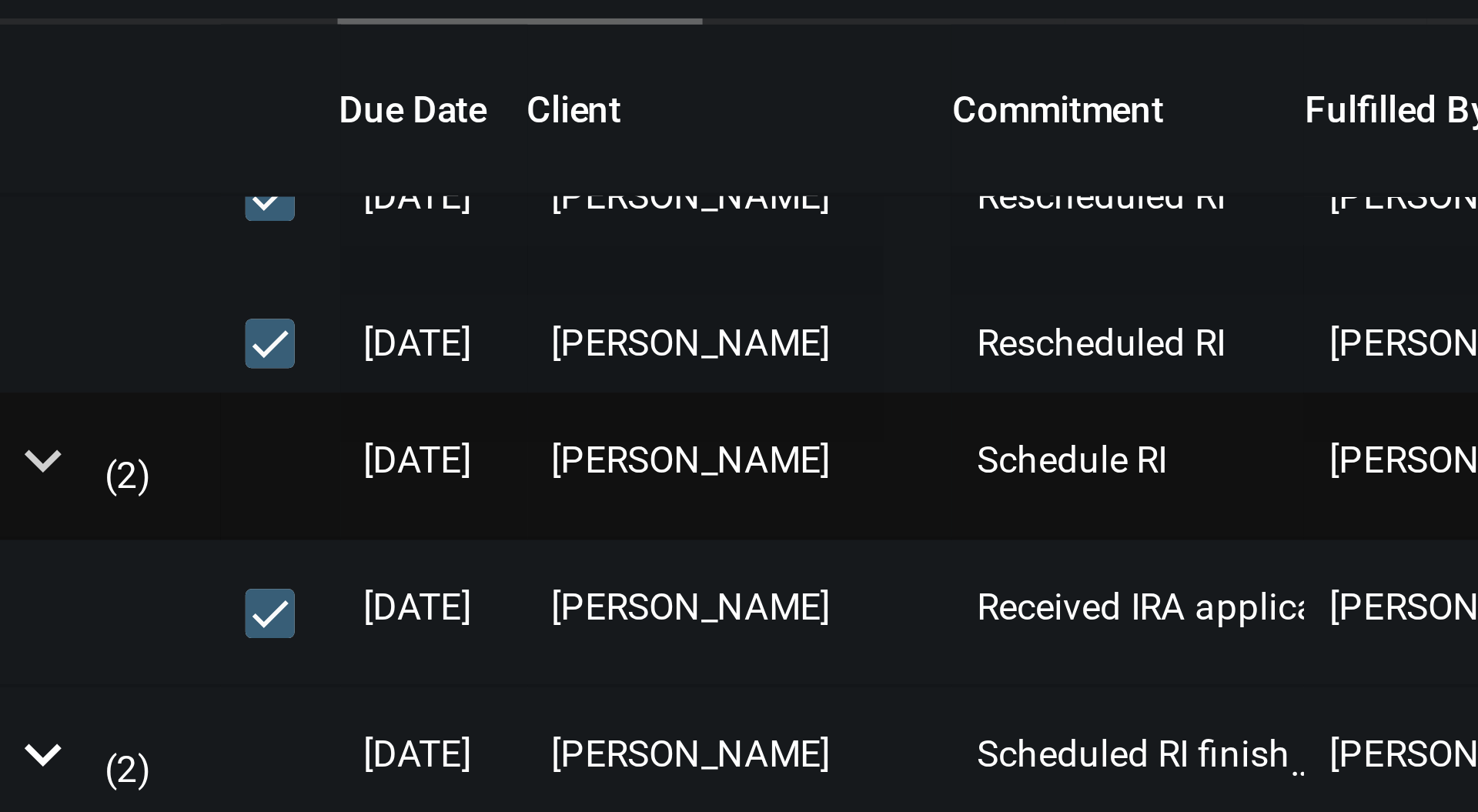
click at [929, 357] on mat-icon "expand_more" at bounding box center [933, 366] width 18 height 18
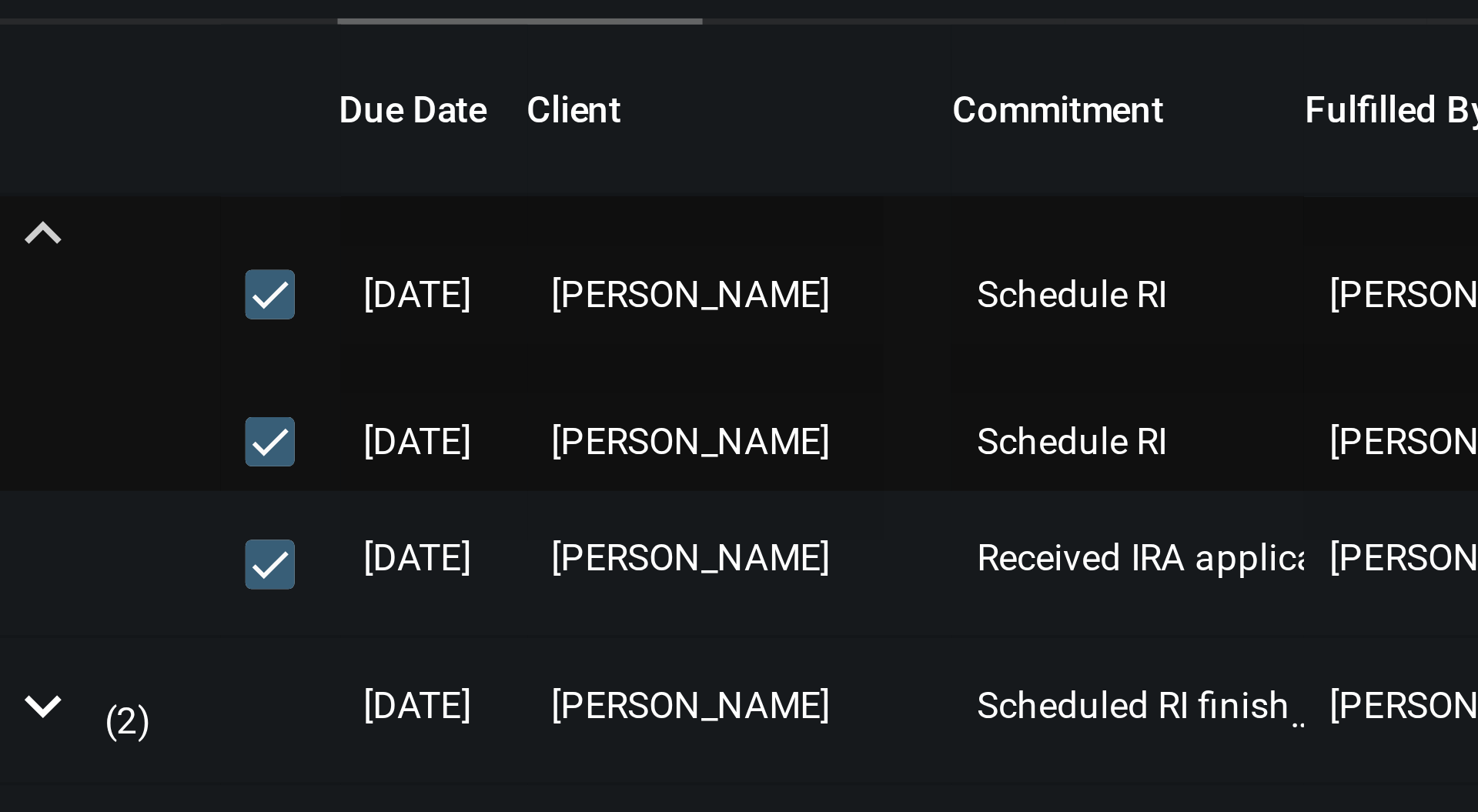
scroll to position [74, 0]
